Goal: Task Accomplishment & Management: Complete application form

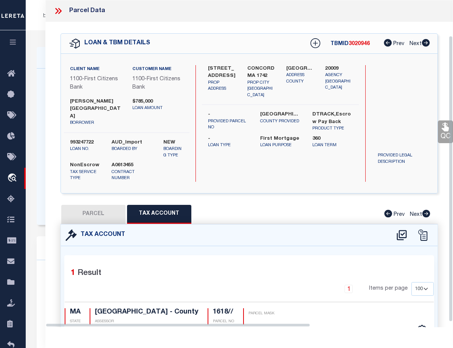
select select "100"
select select "92736"
select select "24368"
select select "10"
select select "NonEscrow"
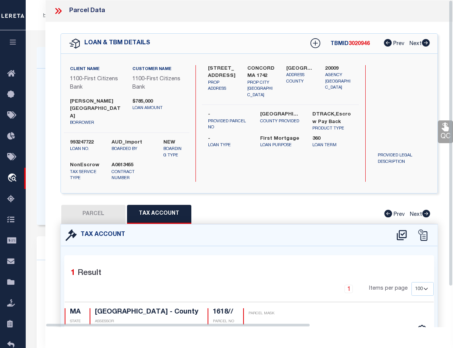
click at [57, 6] on icon at bounding box center [58, 11] width 10 height 10
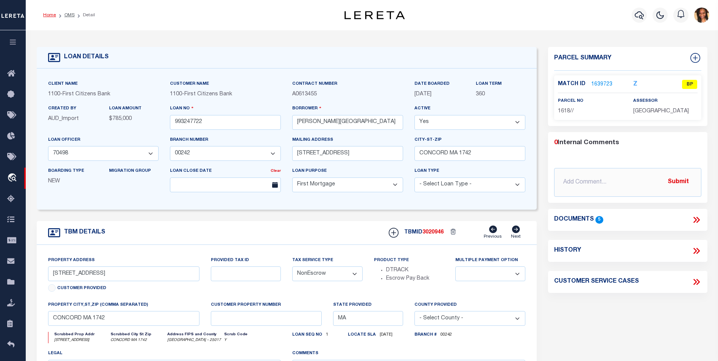
click at [52, 16] on link "Home" at bounding box center [49, 15] width 13 height 5
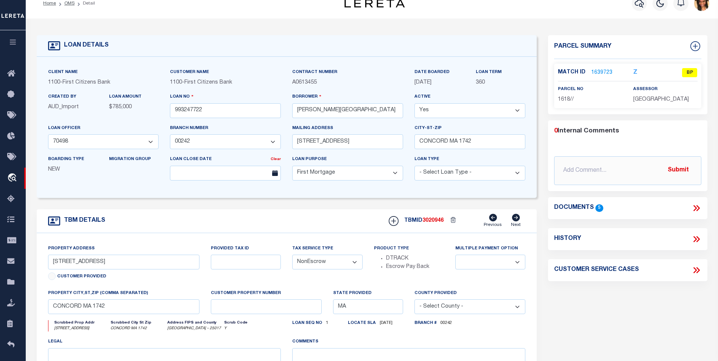
scroll to position [72, 0]
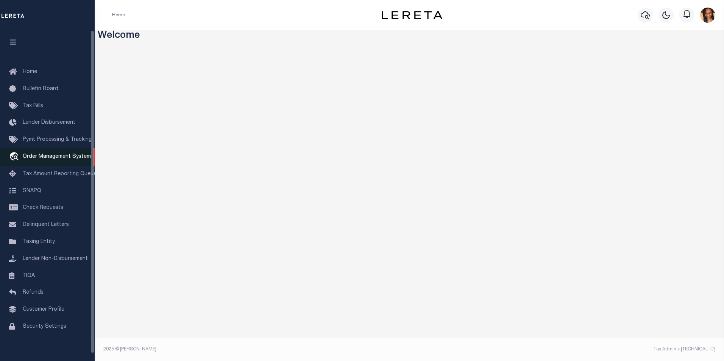
click at [64, 159] on span "Order Management System" at bounding box center [57, 156] width 68 height 5
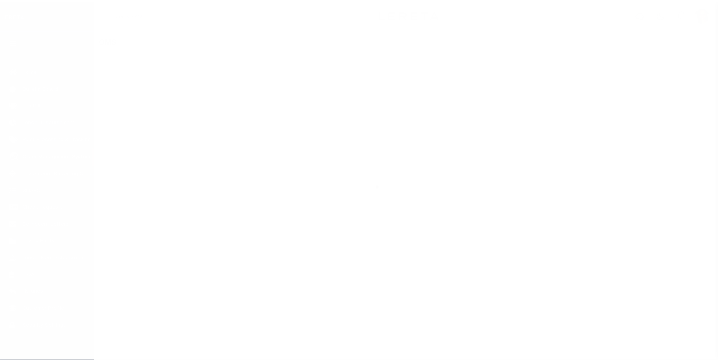
scroll to position [8, 0]
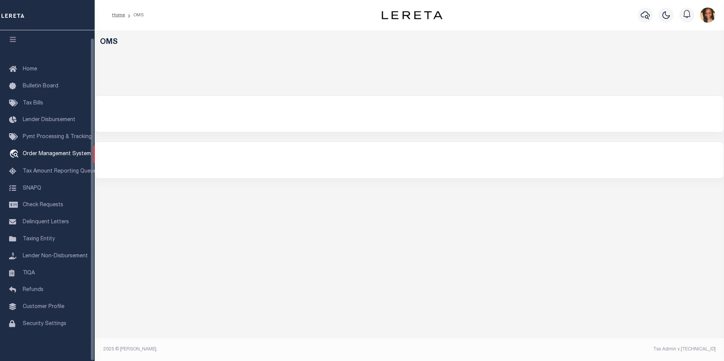
select select "200"
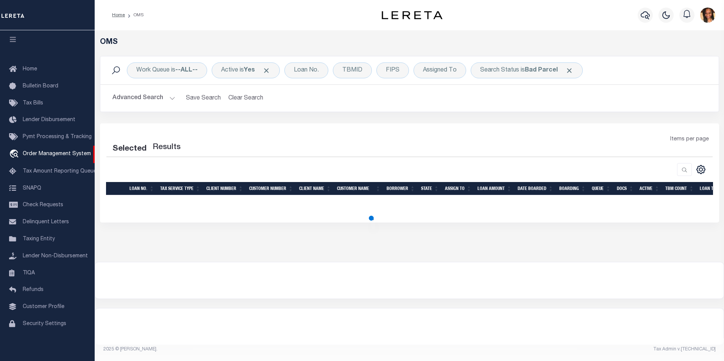
select select "200"
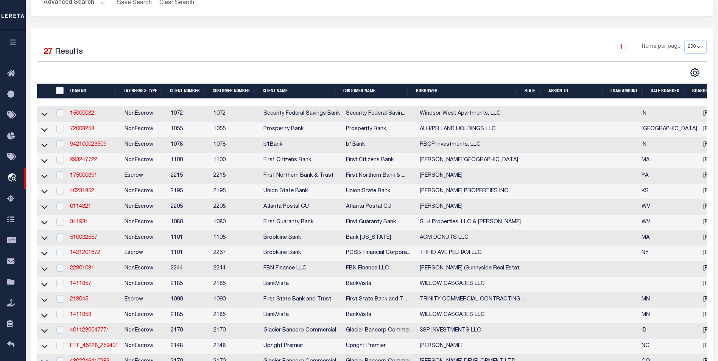
scroll to position [103, 0]
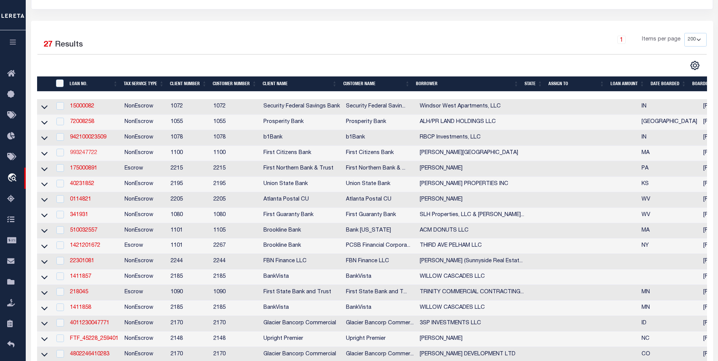
click at [82, 156] on link "993247722" at bounding box center [83, 152] width 27 height 5
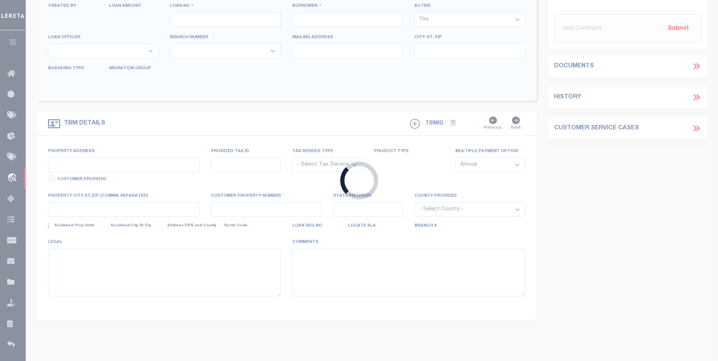
type input "993247722"
type input "THOMAS W SIBLEY"
select select
type input "65 PARK LN"
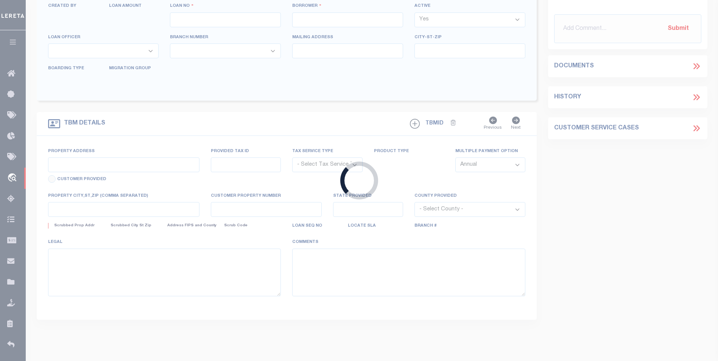
type input "CONCORD MA 1742"
select select "10"
select select "NonEscrow"
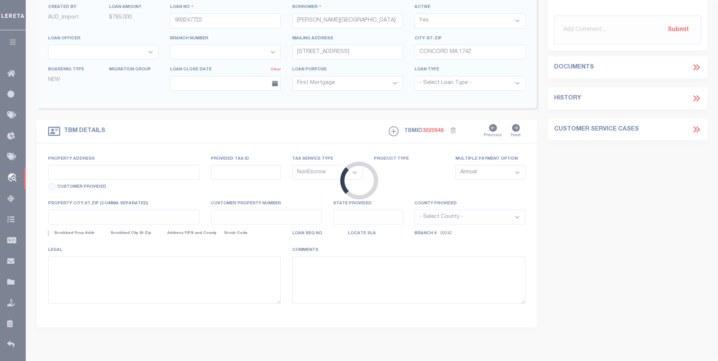
type input "65 PARK LANE"
select select
type input "CONCORD MA 1742"
type input "MA"
select select
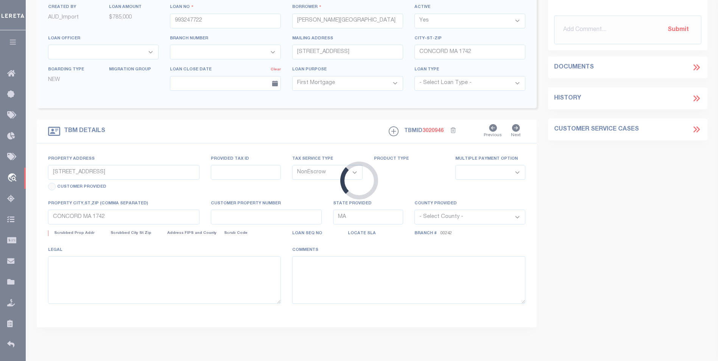
select select "92736"
select select "24368"
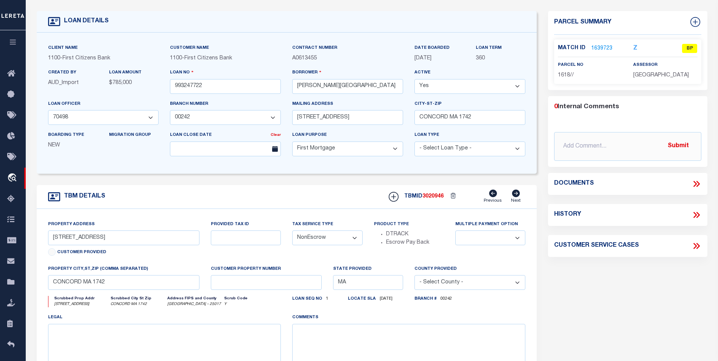
scroll to position [38, 0]
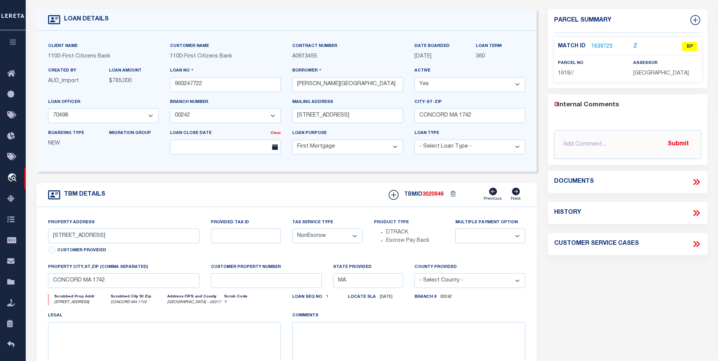
click at [601, 43] on link "1639723" at bounding box center [601, 47] width 21 height 8
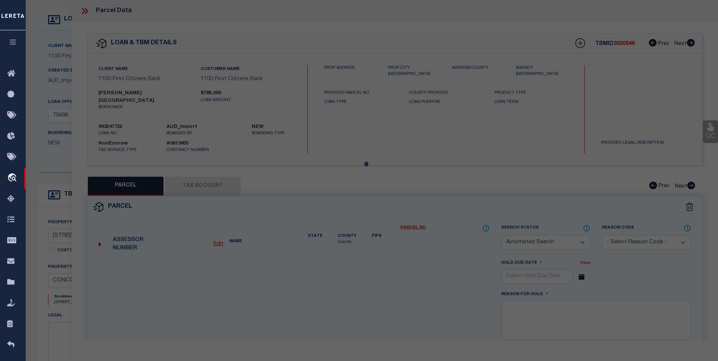
checkbox input "false"
select select "BP"
type input "SIBLEY THOMAS W & SIBLEY ELIZABETH N"
select select
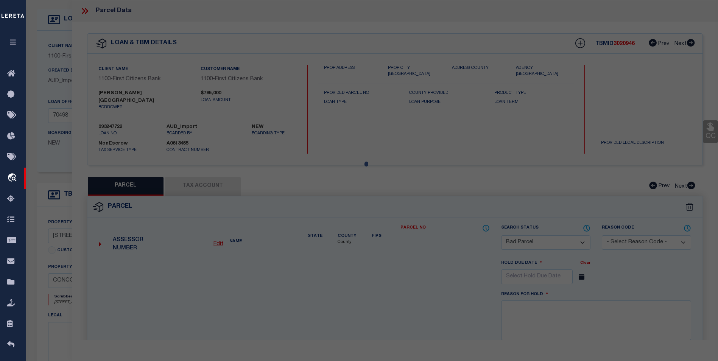
type input "65 PARK LN"
checkbox input "false"
type input "CONCORD MA 01742"
type textarea "ACRES: 0.99"
type textarea "Incorrect Parcel"
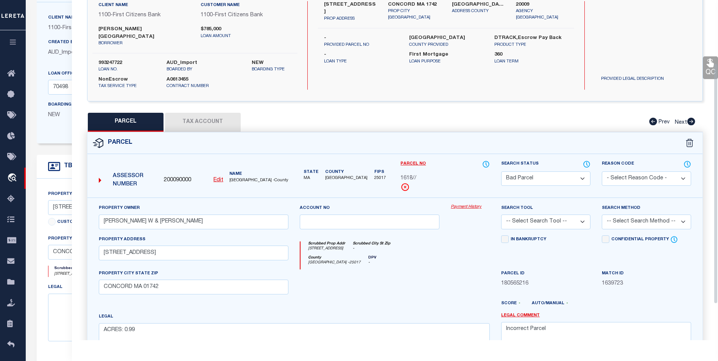
scroll to position [27, 0]
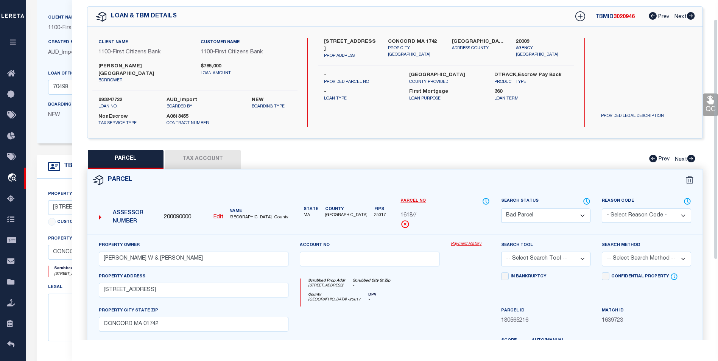
click at [475, 152] on div "PARCEL Tax Account Prev Next" at bounding box center [395, 159] width 616 height 19
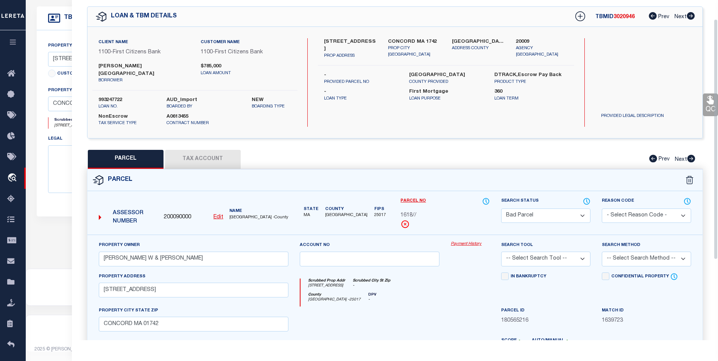
click at [193, 150] on button "Tax Account" at bounding box center [203, 159] width 76 height 19
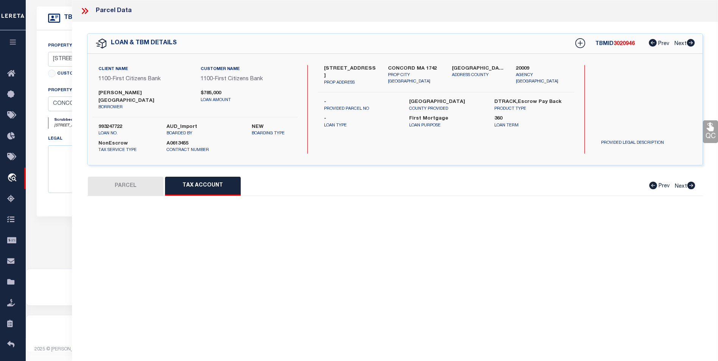
scroll to position [0, 0]
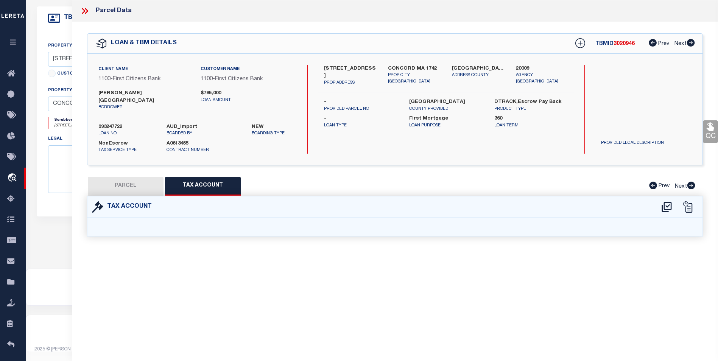
select select "100"
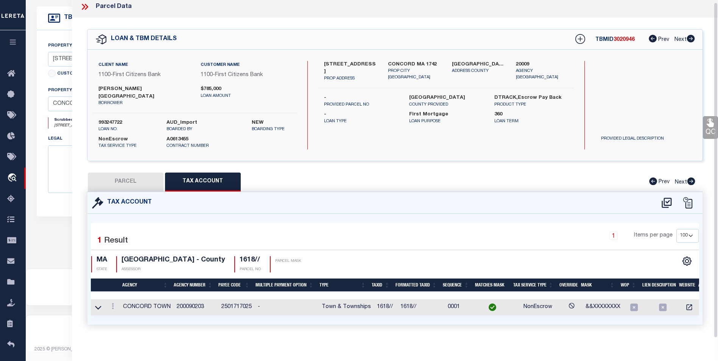
scroll to position [5, 0]
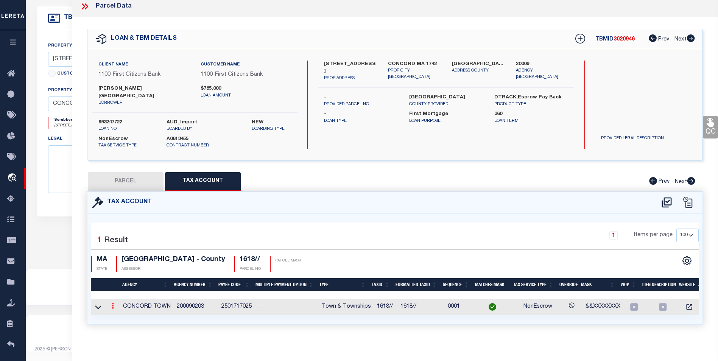
click at [112, 303] on icon at bounding box center [113, 306] width 2 height 6
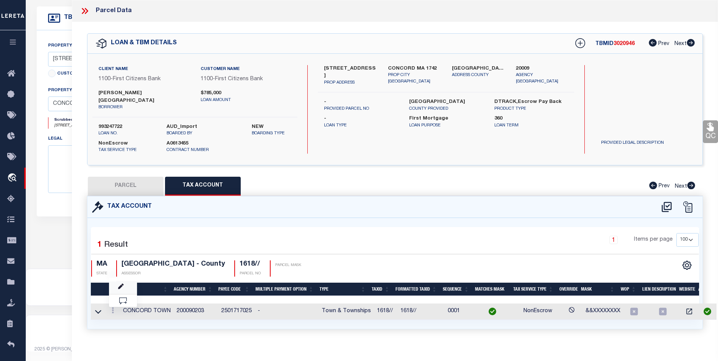
click at [124, 282] on link at bounding box center [123, 288] width 28 height 12
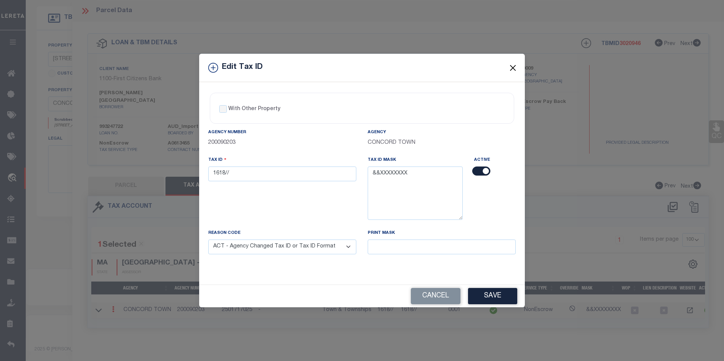
click at [511, 68] on button "Close" at bounding box center [513, 68] width 10 height 10
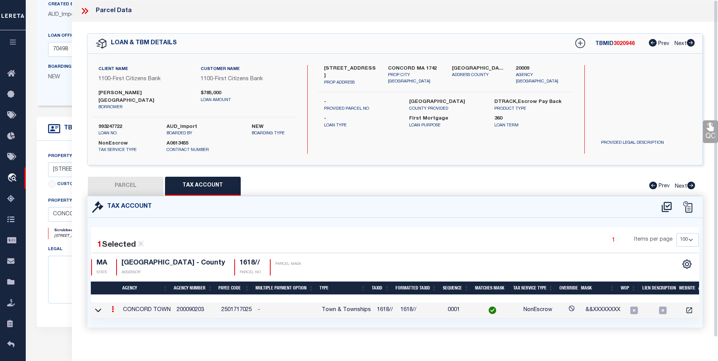
scroll to position [3, 0]
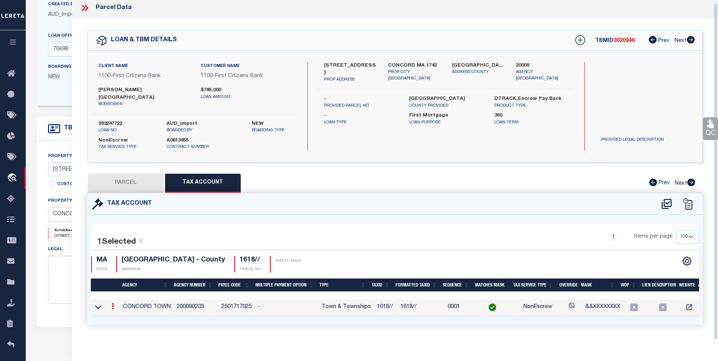
click at [112, 303] on icon at bounding box center [113, 306] width 2 height 6
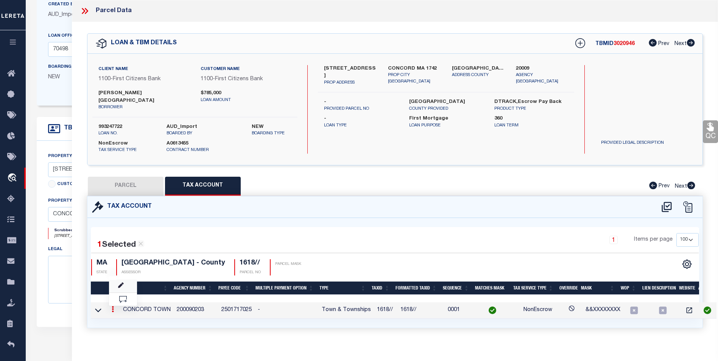
click at [117, 280] on link at bounding box center [123, 286] width 28 height 12
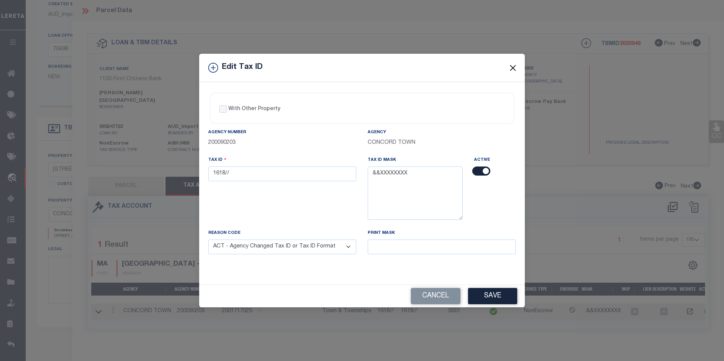
click at [517, 69] on button "Close" at bounding box center [513, 68] width 10 height 10
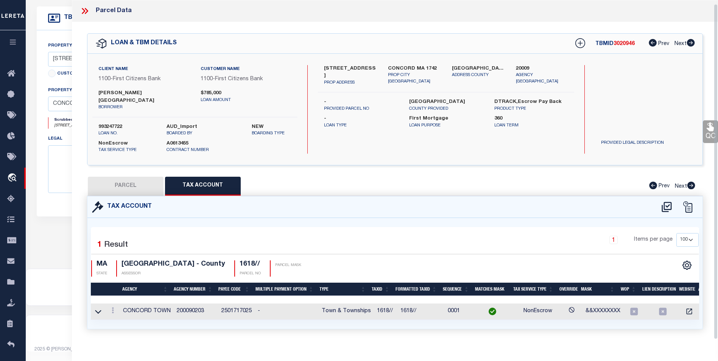
scroll to position [5, 0]
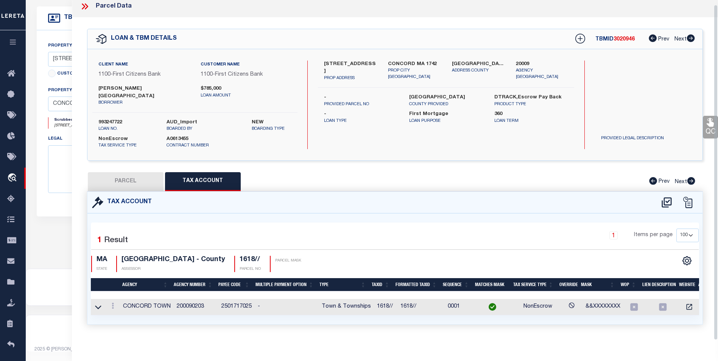
click at [85, 8] on icon at bounding box center [85, 7] width 10 height 10
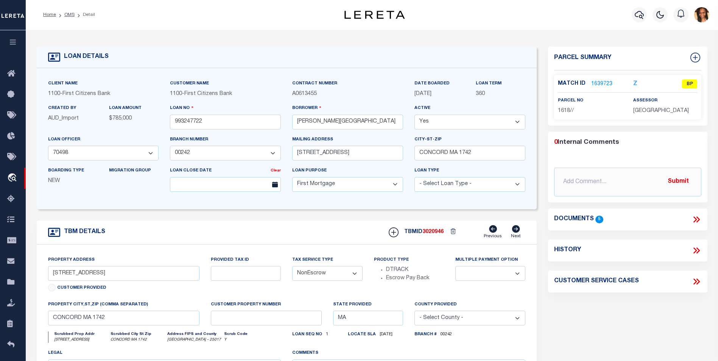
scroll to position [0, 0]
click at [51, 14] on link "Home" at bounding box center [49, 15] width 13 height 5
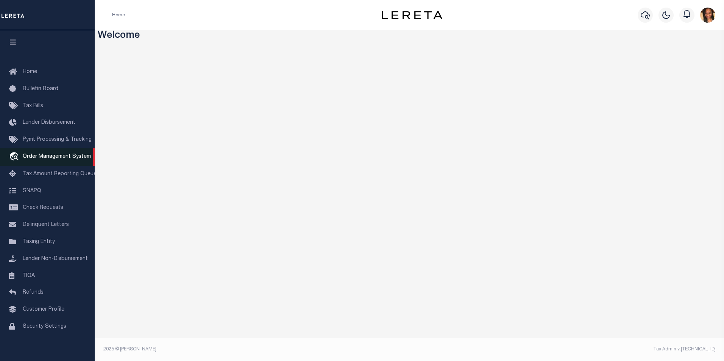
click at [36, 159] on span "Order Management System" at bounding box center [57, 156] width 68 height 5
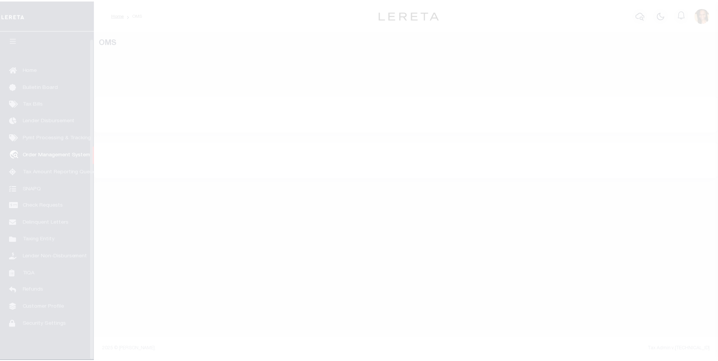
scroll to position [8, 0]
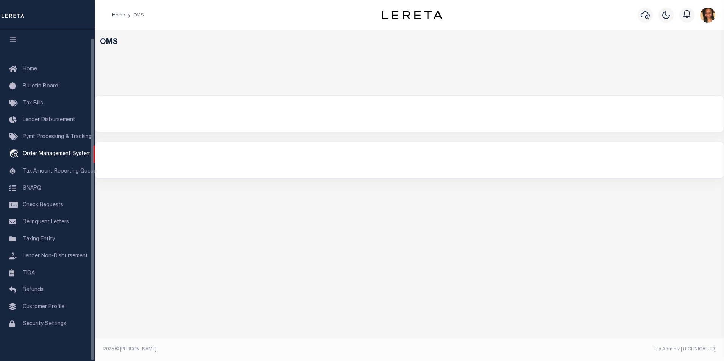
select select "200"
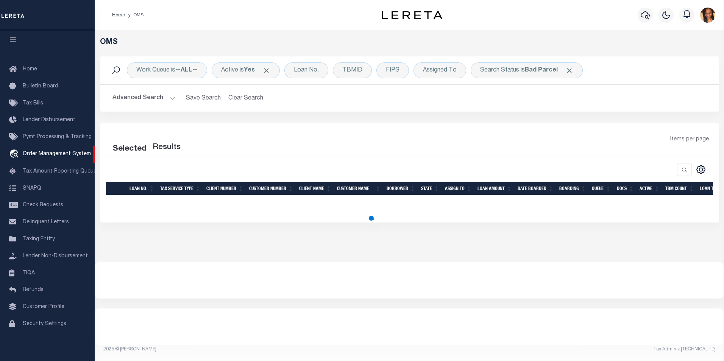
select select "200"
